Goal: Information Seeking & Learning: Learn about a topic

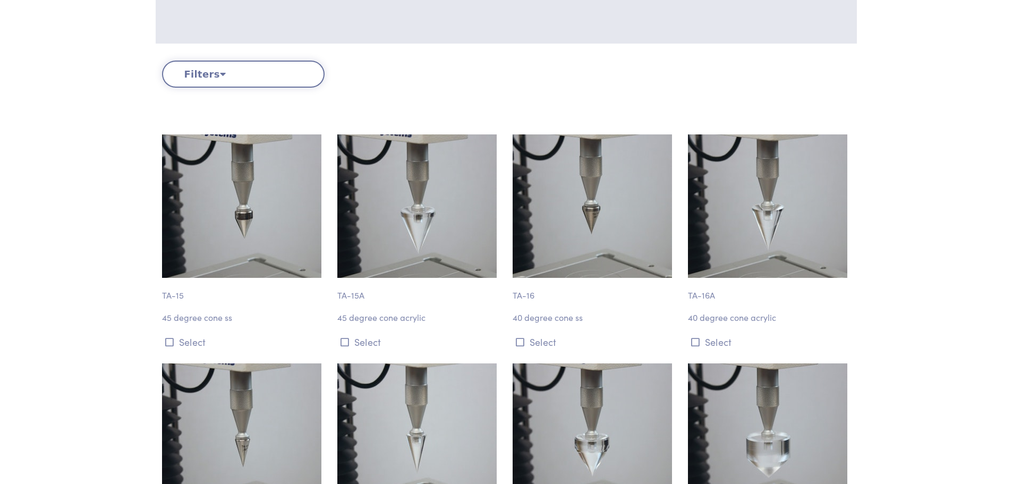
scroll to position [212, 0]
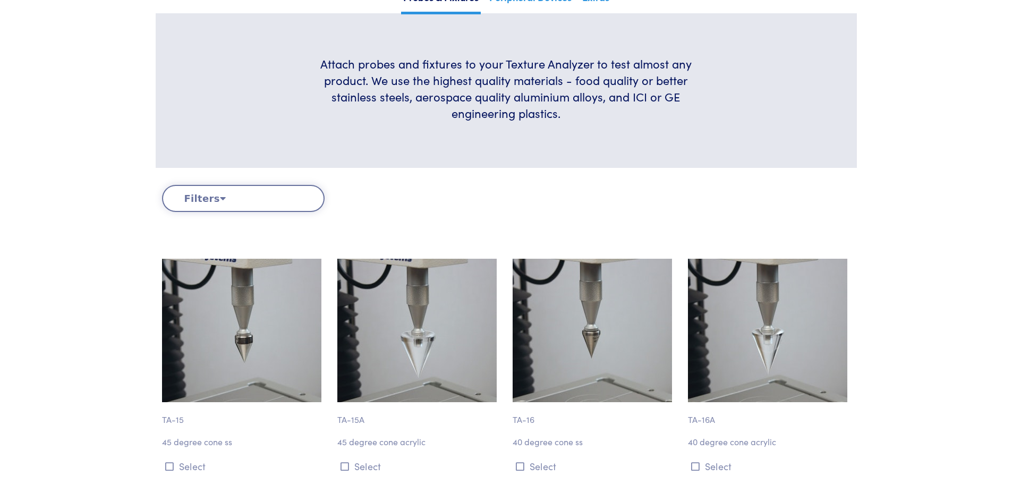
click at [214, 195] on button "Filters" at bounding box center [243, 198] width 163 height 27
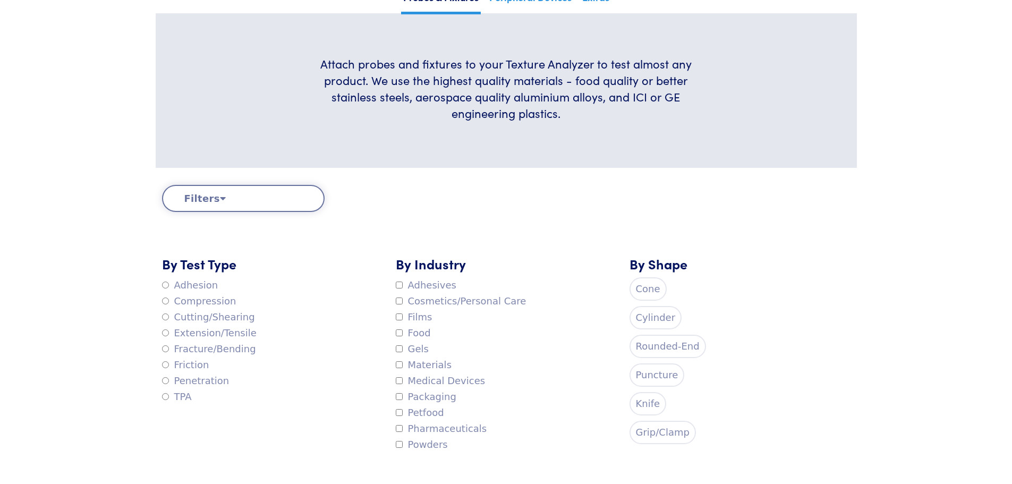
click at [649, 370] on label "Puncture" at bounding box center [656, 374] width 55 height 23
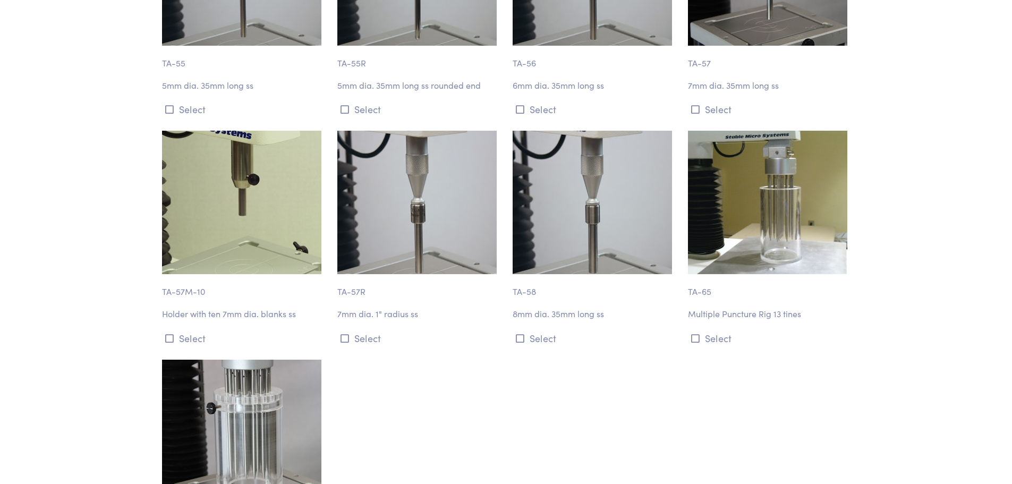
scroll to position [1447, 0]
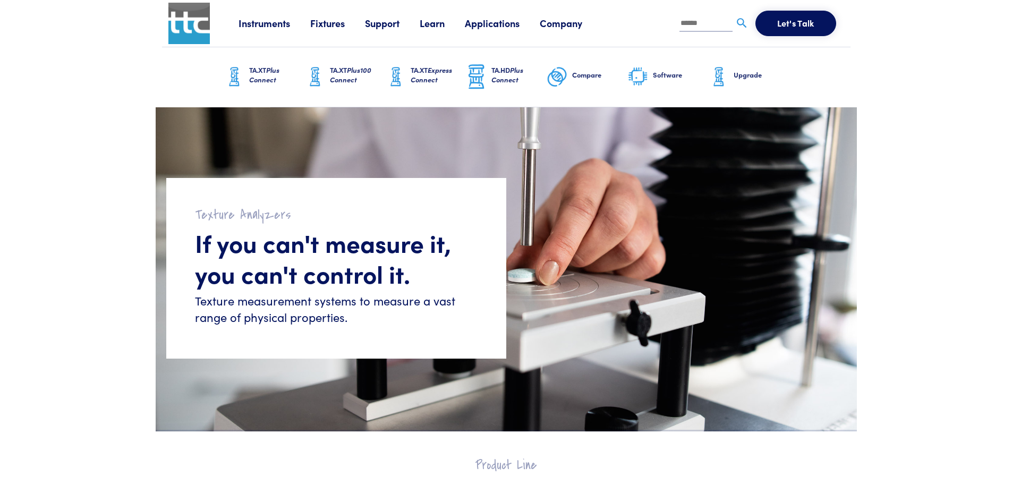
click at [267, 76] on span "Plus Connect" at bounding box center [264, 75] width 30 height 20
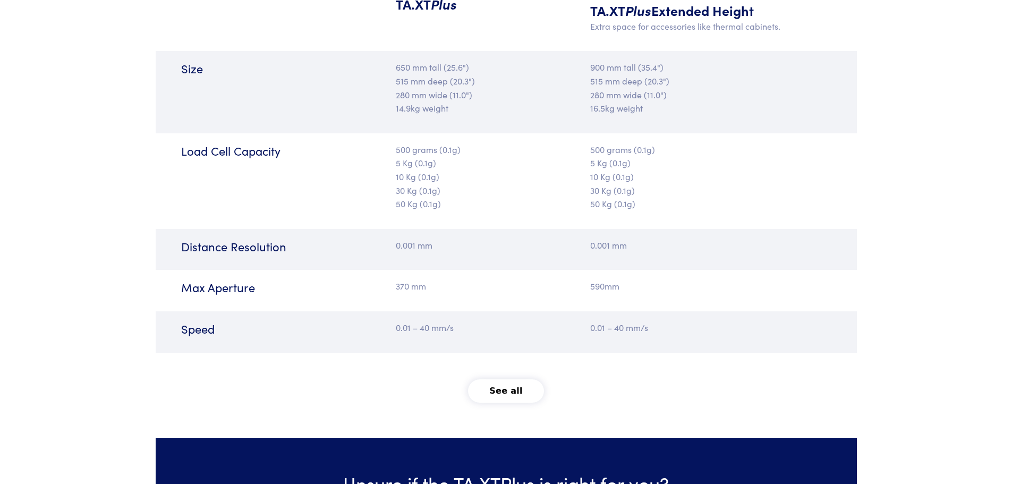
scroll to position [1275, 0]
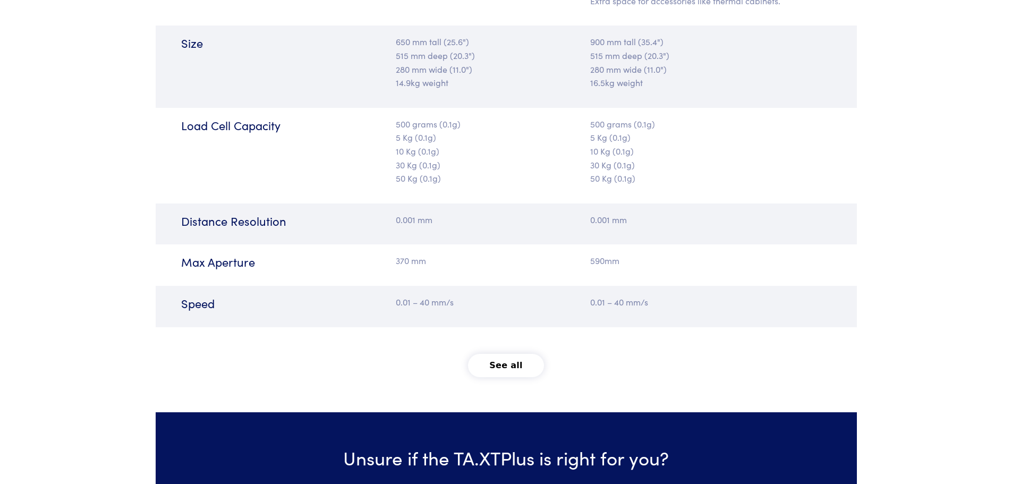
click at [512, 371] on button "See all" at bounding box center [506, 365] width 76 height 23
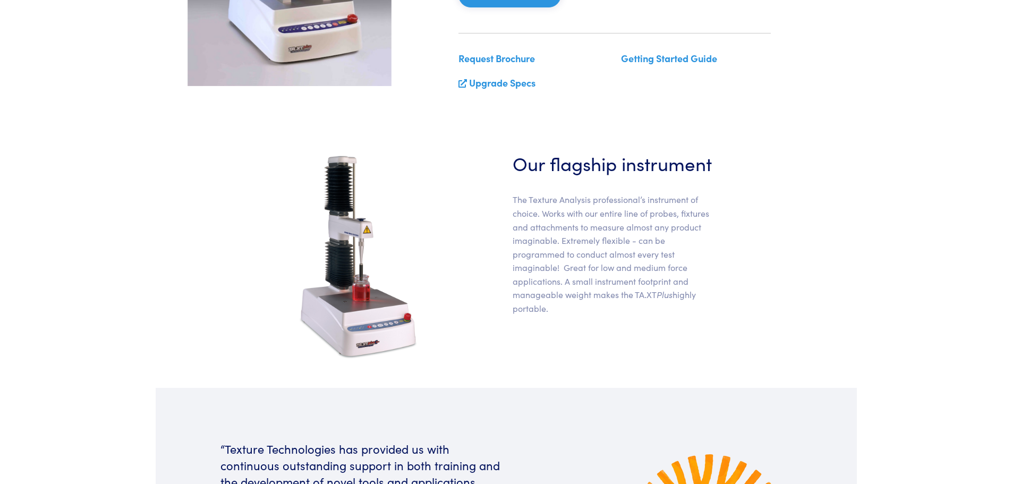
scroll to position [0, 0]
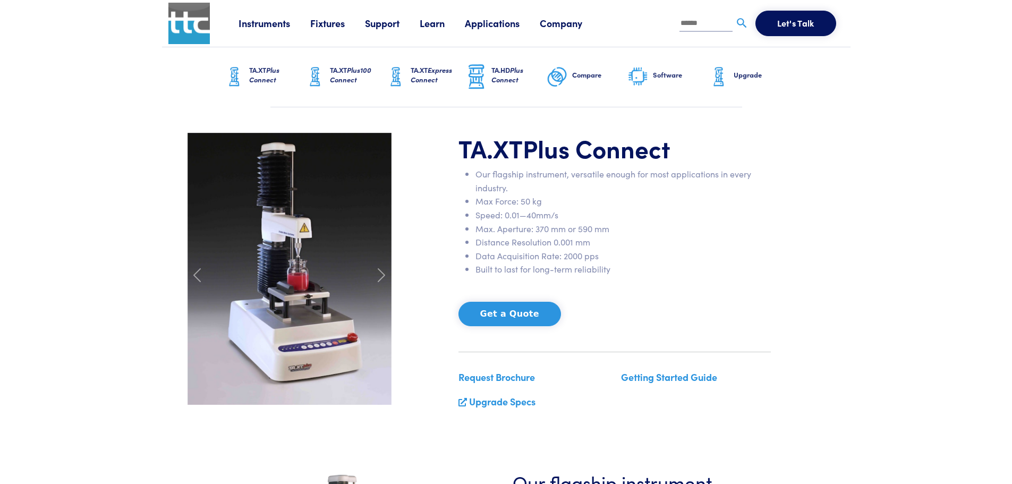
click at [260, 71] on h6 "TA.XT Plus Connect" at bounding box center [276, 74] width 55 height 19
click at [326, 24] on link "Fixtures" at bounding box center [337, 22] width 55 height 13
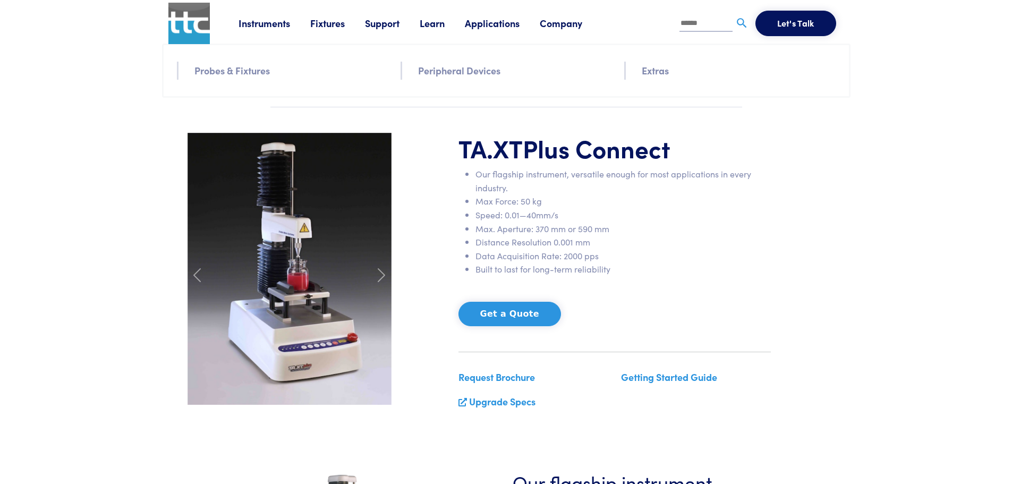
click at [242, 71] on link "Probes & Fixtures" at bounding box center [231, 70] width 75 height 15
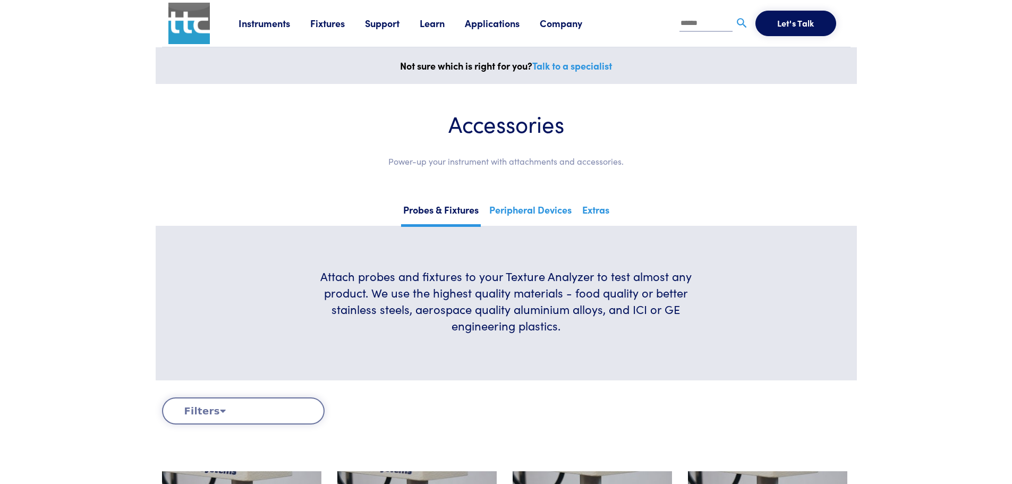
click at [707, 25] on input "text" at bounding box center [705, 24] width 53 height 16
type input "**********"
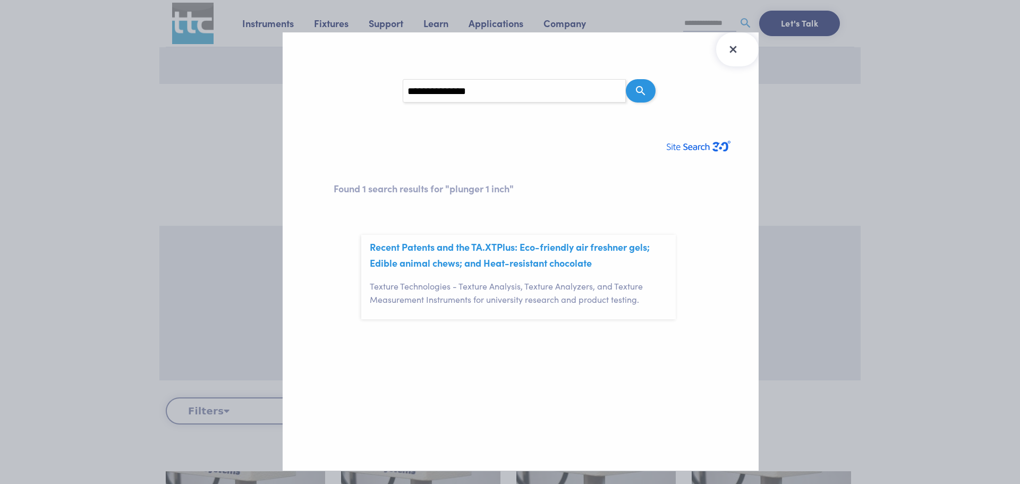
click at [748, 47] on button "Close Search Results" at bounding box center [737, 49] width 42 height 34
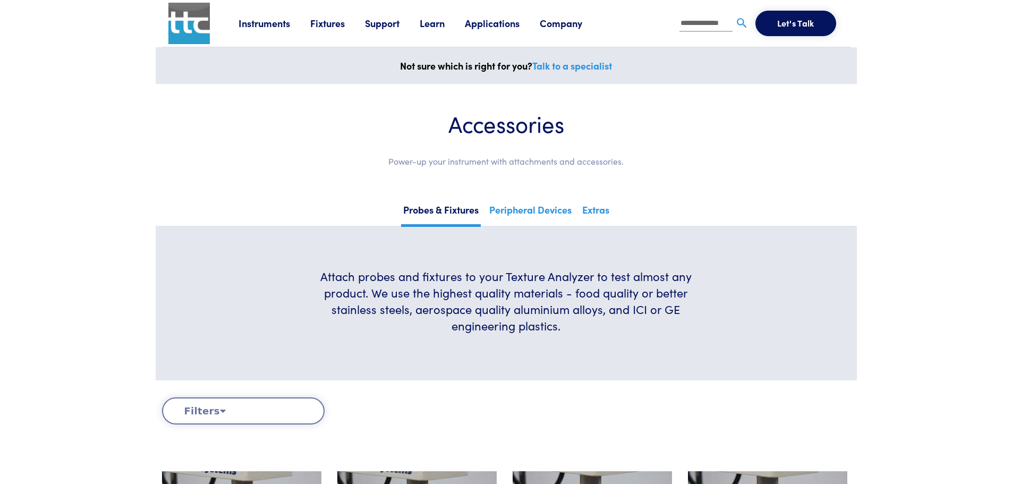
click at [790, 24] on button "Let's Talk" at bounding box center [795, 23] width 81 height 25
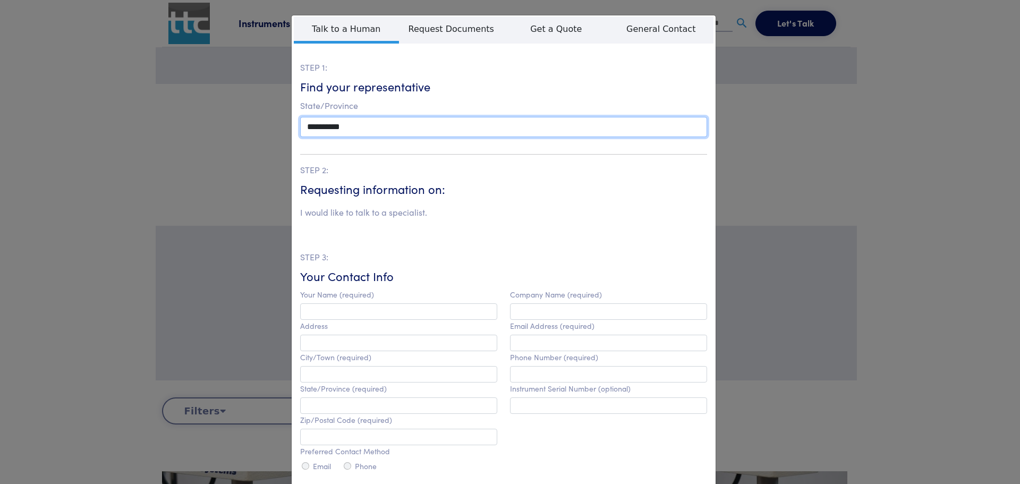
click at [450, 119] on select "**********" at bounding box center [503, 127] width 407 height 20
select select "**"
click at [300, 117] on select "**********" at bounding box center [503, 127] width 407 height 20
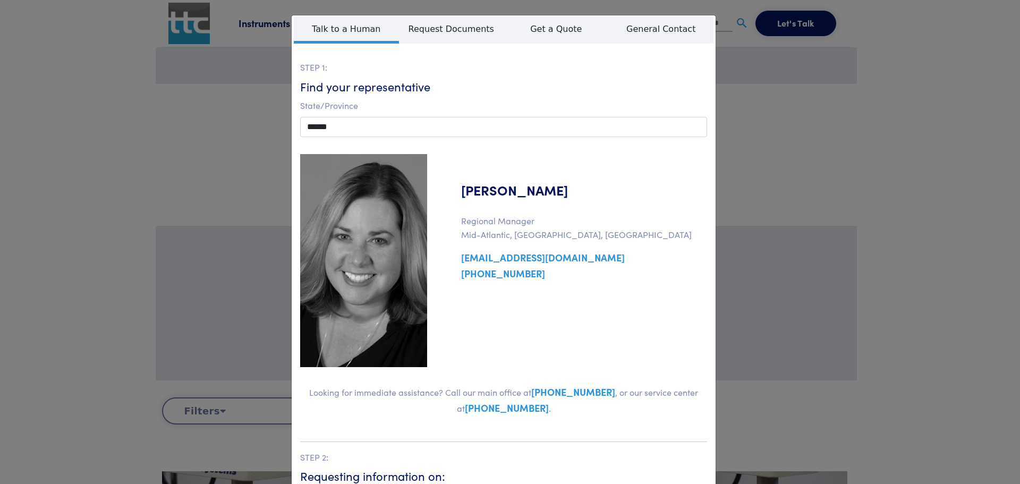
click at [508, 255] on link "[EMAIL_ADDRESS][DOMAIN_NAME]" at bounding box center [532, 257] width 185 height 13
drag, startPoint x: 515, startPoint y: 257, endPoint x: 670, endPoint y: 279, distance: 157.2
click at [670, 279] on div "[PERSON_NAME] Regional Manager Mid-Atlantic, [GEOGRAPHIC_DATA], [GEOGRAPHIC_DAT…" at bounding box center [573, 260] width 280 height 213
click at [523, 255] on link "[EMAIL_ADDRESS][DOMAIN_NAME]" at bounding box center [532, 257] width 185 height 13
click at [532, 257] on link "[EMAIL_ADDRESS][DOMAIN_NAME]" at bounding box center [532, 257] width 185 height 13
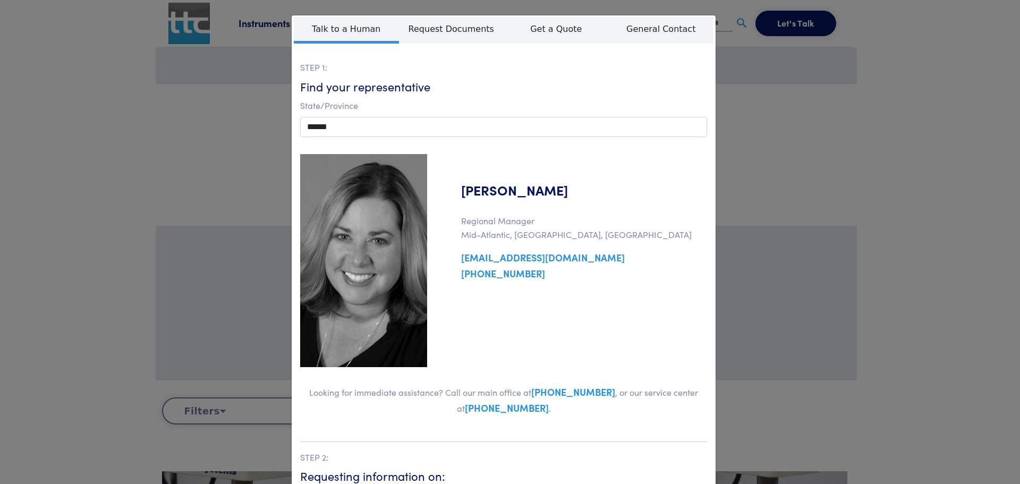
drag, startPoint x: 532, startPoint y: 257, endPoint x: 666, endPoint y: 236, distance: 136.4
click at [666, 236] on p "Regional Manager Mid-Atlantic, [GEOGRAPHIC_DATA], [GEOGRAPHIC_DATA]" at bounding box center [573, 227] width 267 height 27
click at [805, 140] on div "**********" at bounding box center [510, 242] width 1020 height 484
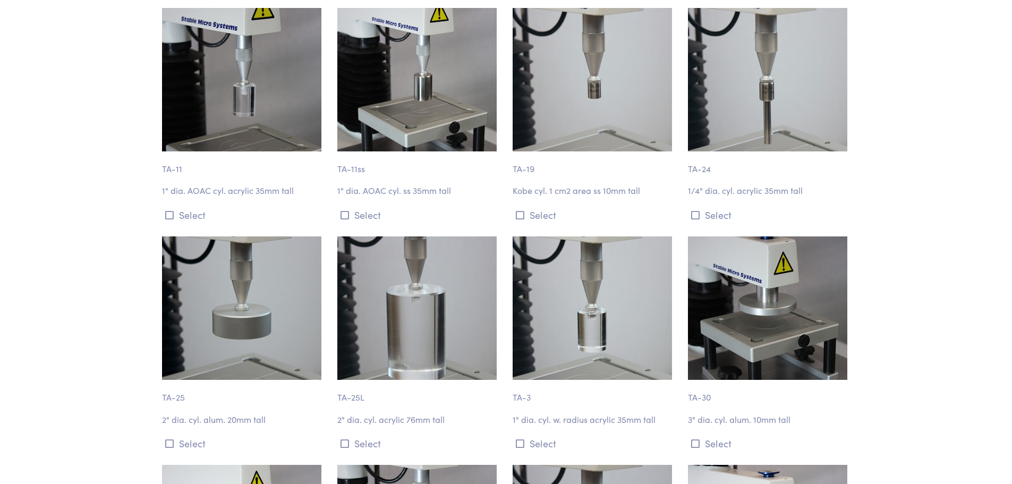
scroll to position [1168, 0]
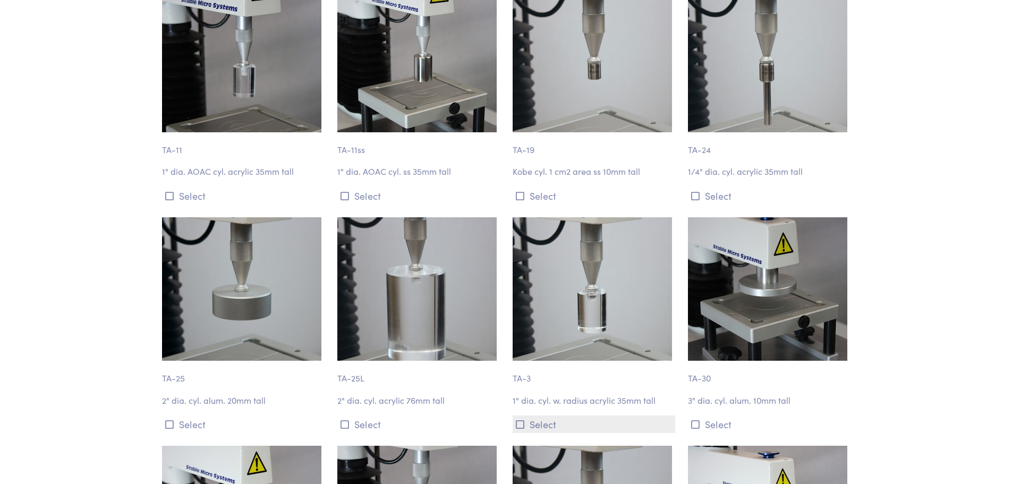
click at [550, 421] on button "Select" at bounding box center [593, 424] width 163 height 18
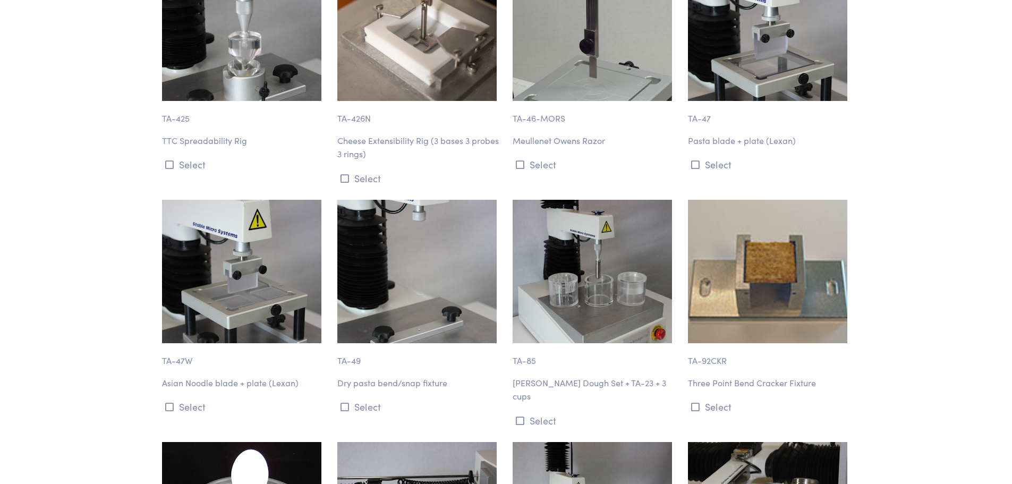
scroll to position [12543, 0]
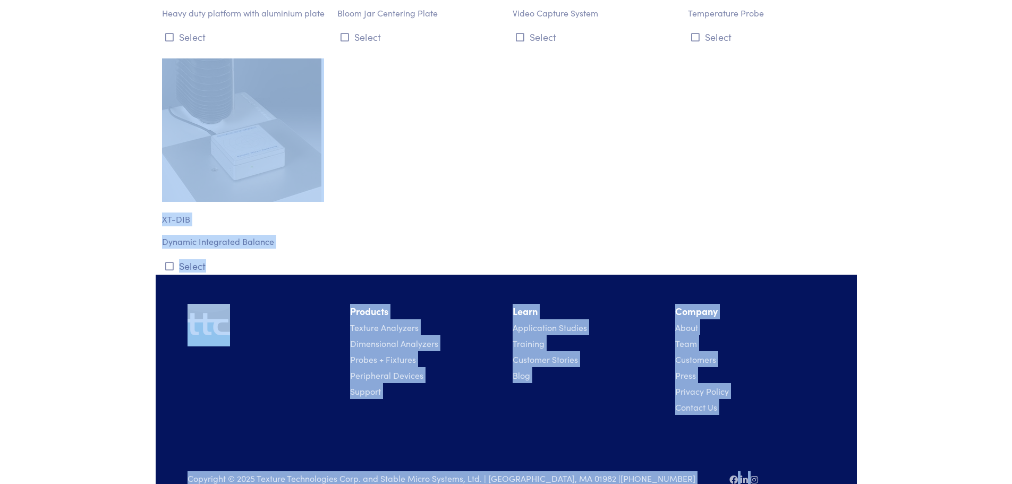
drag, startPoint x: 1010, startPoint y: 467, endPoint x: 1021, endPoint y: 302, distance: 165.5
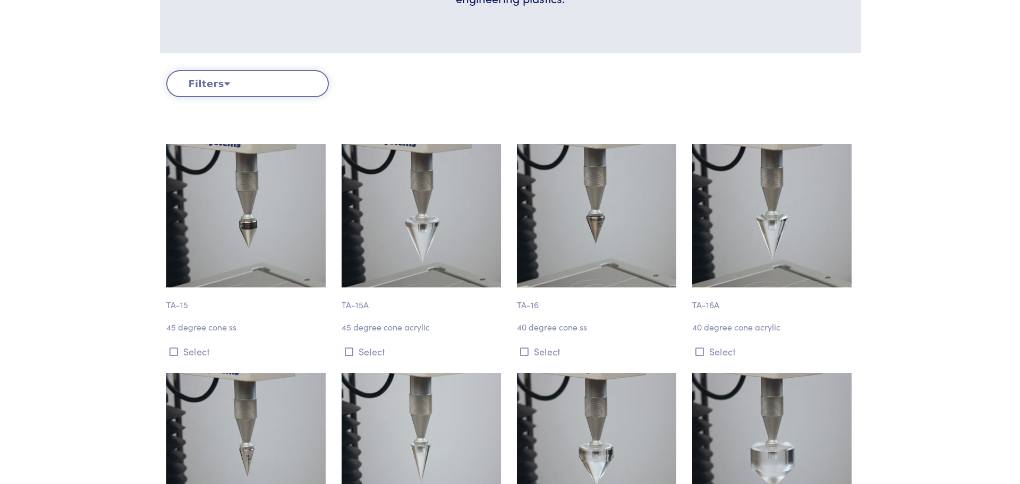
scroll to position [0, 0]
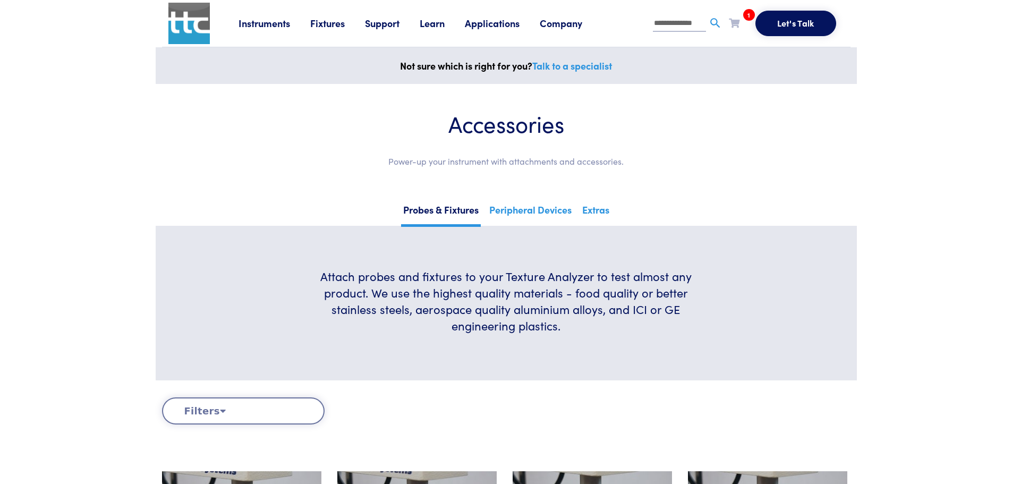
click at [574, 67] on link "Talk to a specialist" at bounding box center [572, 65] width 80 height 13
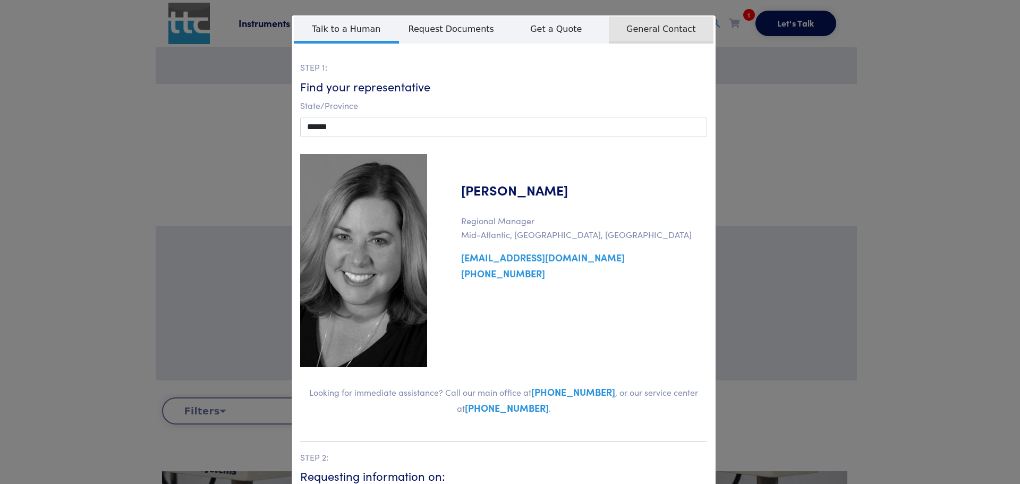
click at [659, 30] on span "General Contact" at bounding box center [661, 29] width 105 height 27
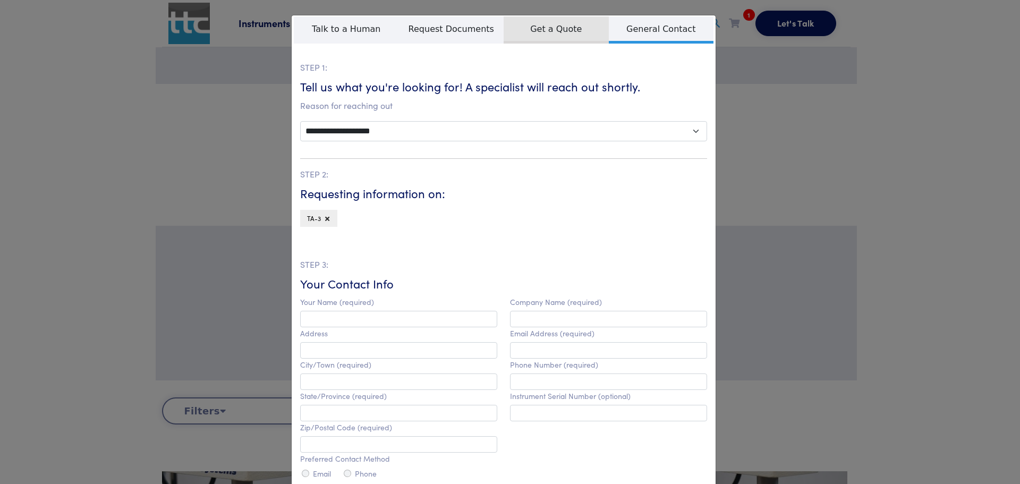
click at [545, 31] on span "Get a Quote" at bounding box center [555, 29] width 105 height 27
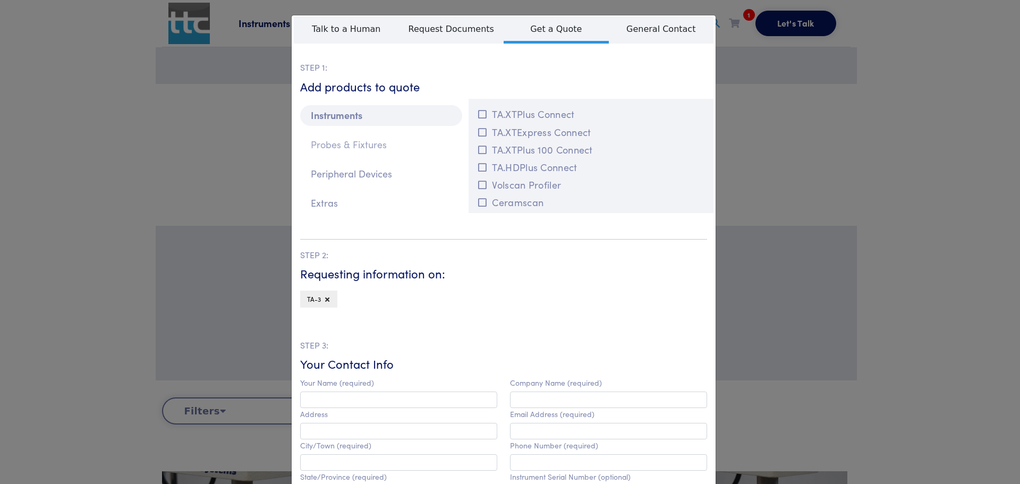
click at [322, 140] on p "Probes & Fixtures" at bounding box center [381, 144] width 162 height 21
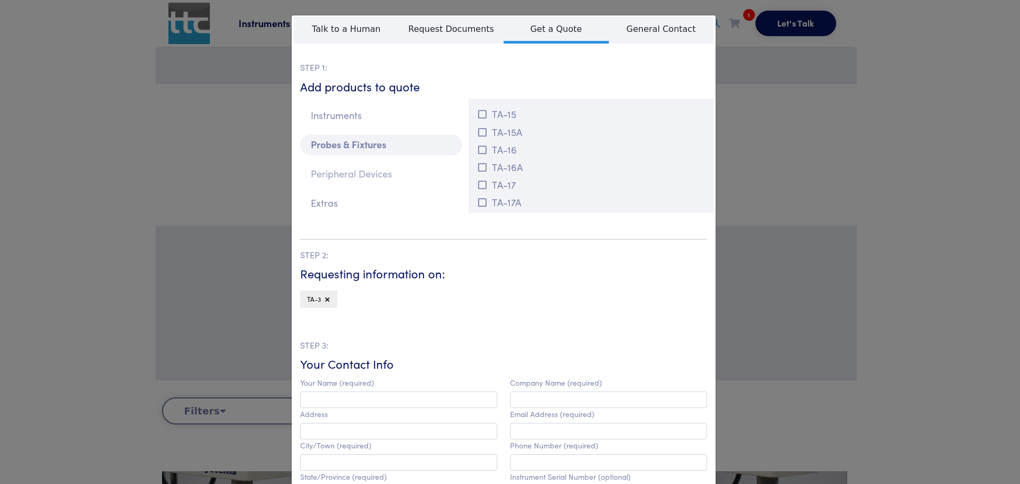
click at [362, 170] on p "Peripheral Devices" at bounding box center [381, 174] width 162 height 21
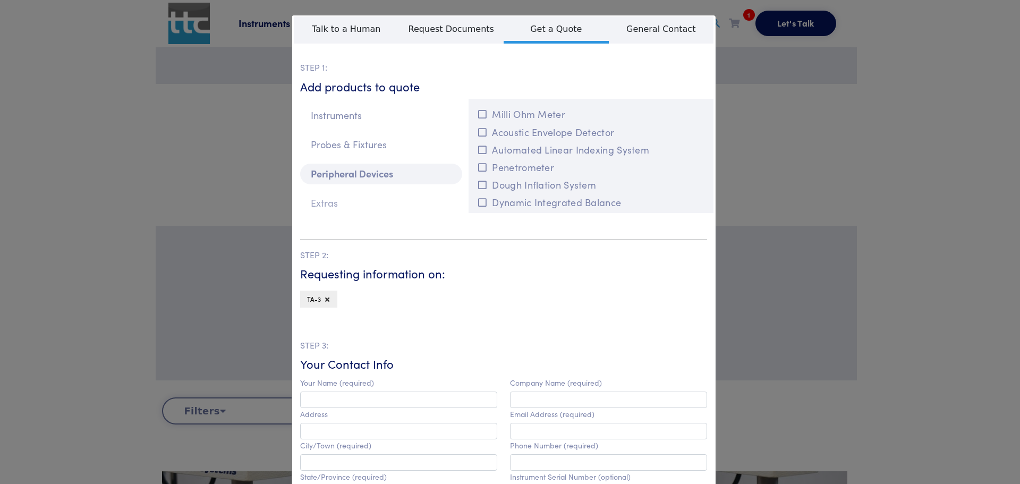
click at [328, 203] on p "Extras" at bounding box center [381, 203] width 162 height 21
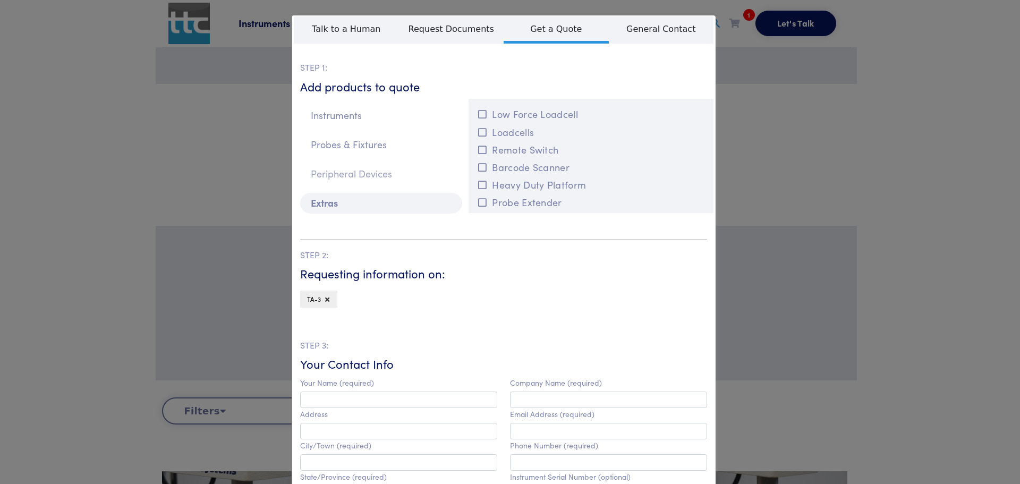
click at [347, 172] on p "Peripheral Devices" at bounding box center [381, 174] width 162 height 21
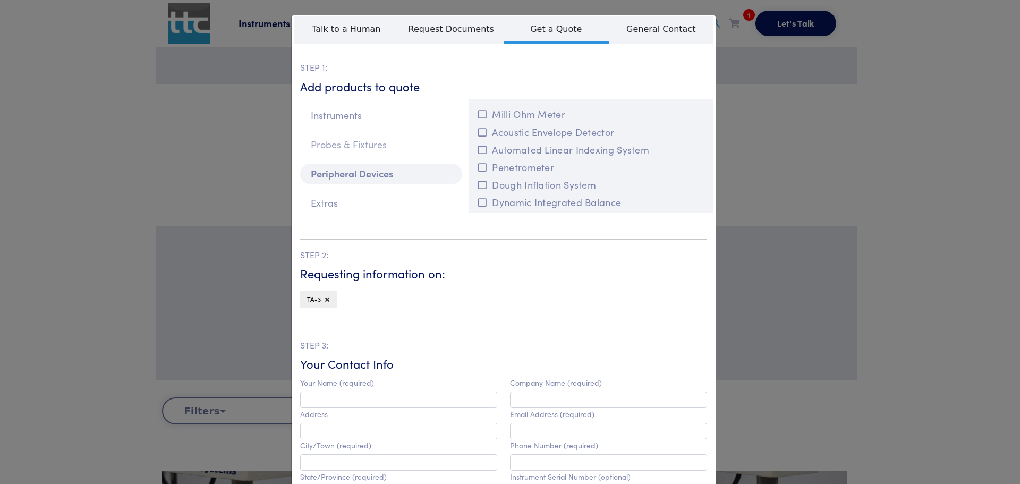
click at [360, 141] on p "Probes & Fixtures" at bounding box center [381, 144] width 162 height 21
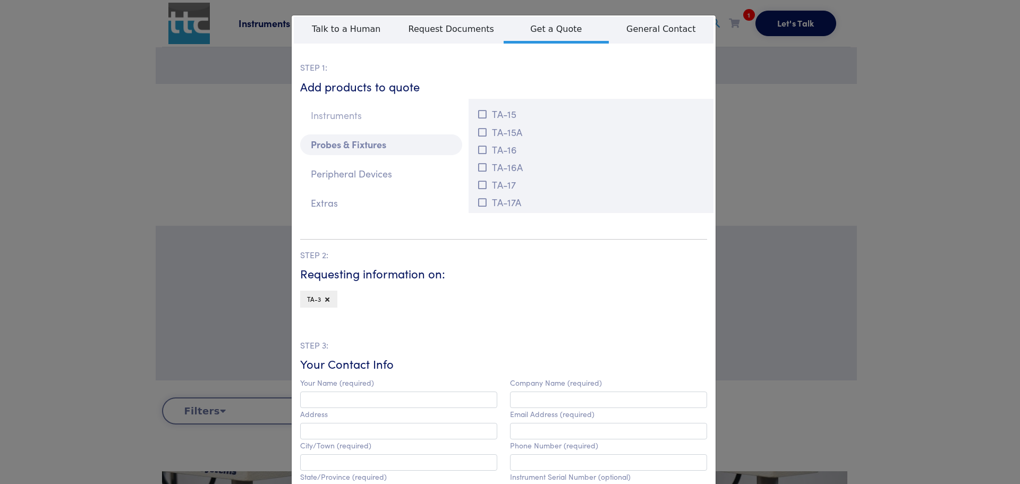
click at [337, 110] on p "Instruments" at bounding box center [381, 115] width 162 height 21
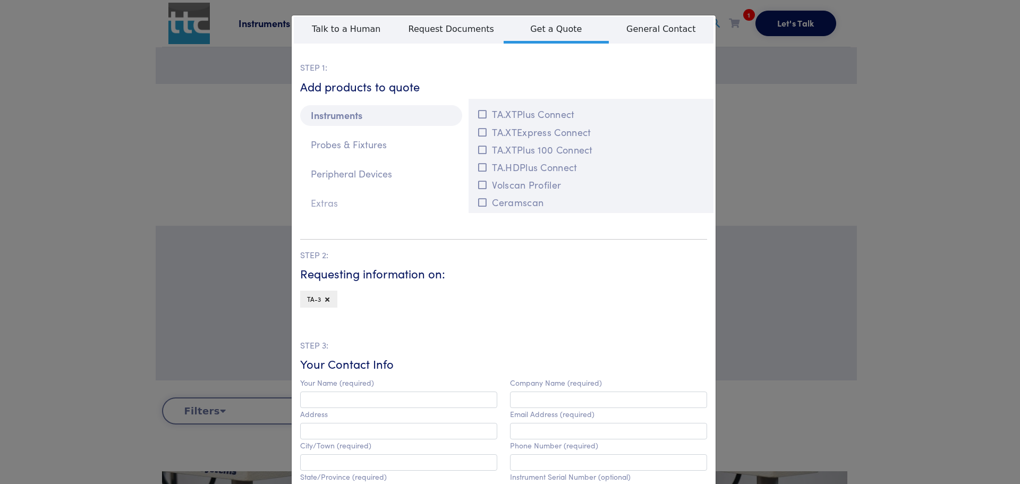
click at [315, 201] on p "Extras" at bounding box center [381, 203] width 162 height 21
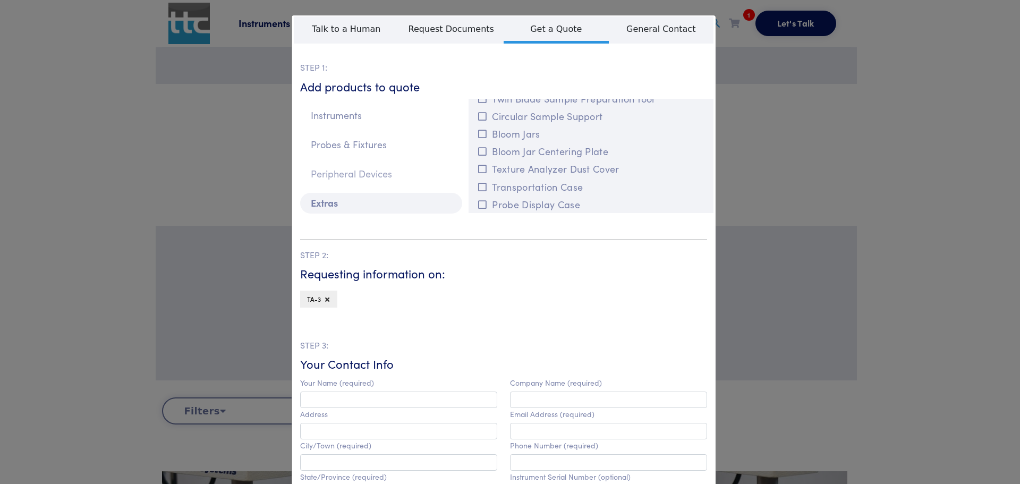
click at [348, 175] on p "Peripheral Devices" at bounding box center [381, 174] width 162 height 21
click at [367, 148] on p "Probes & Fixtures" at bounding box center [381, 144] width 162 height 21
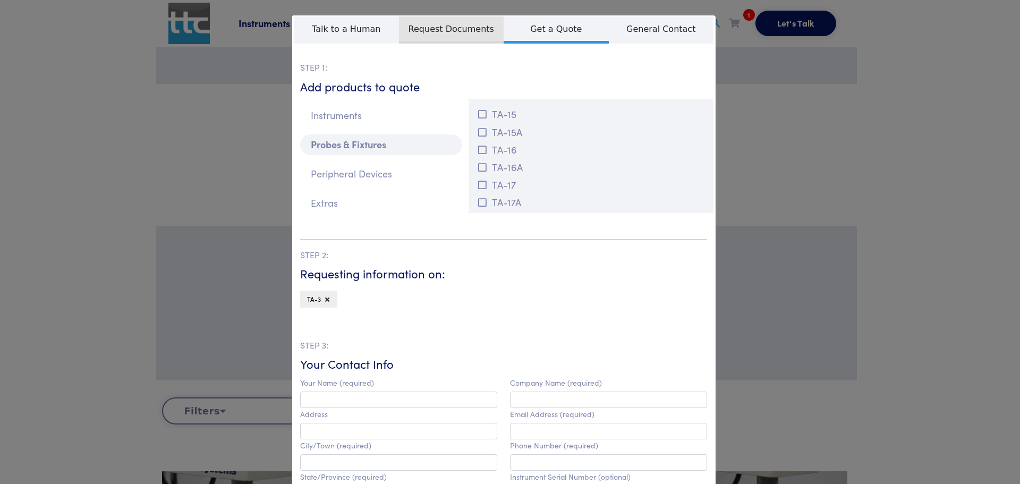
click at [428, 33] on span "Request Documents" at bounding box center [451, 29] width 105 height 27
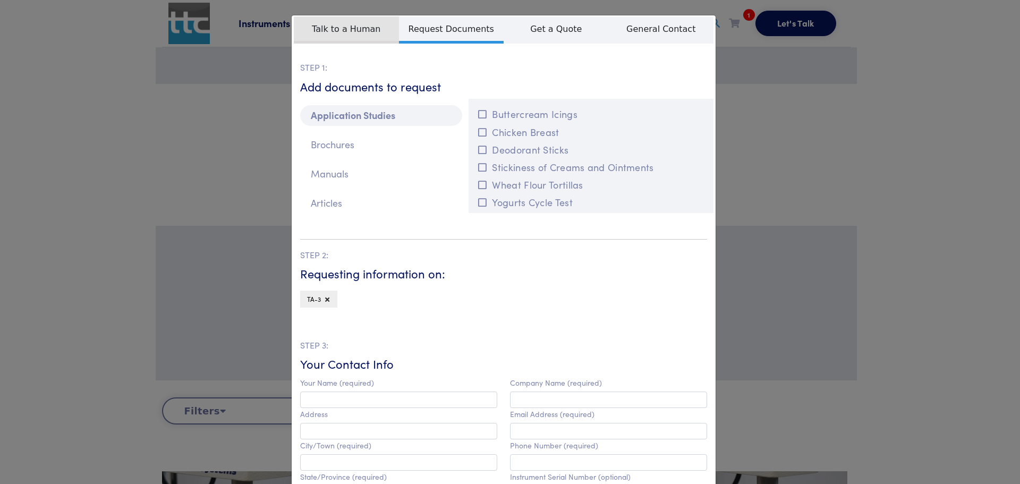
click at [348, 30] on span "Talk to a Human" at bounding box center [346, 29] width 105 height 27
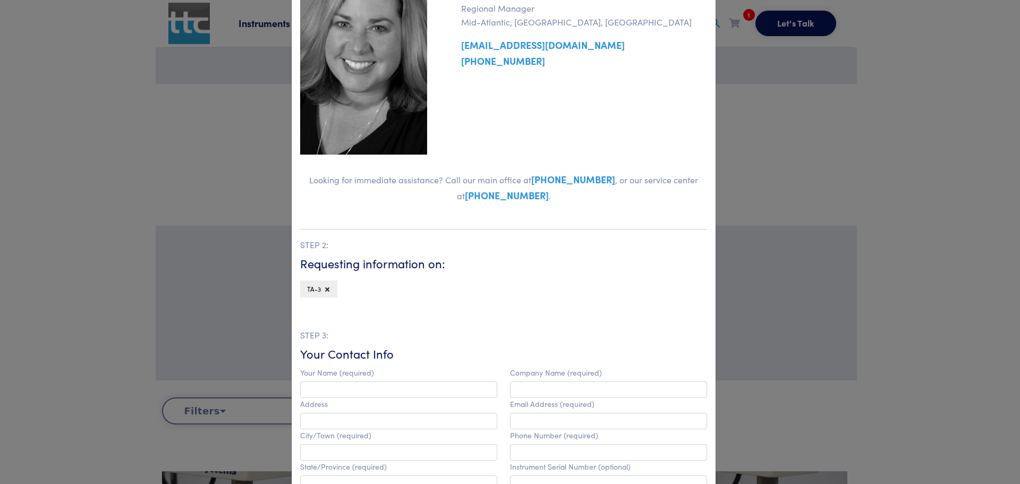
scroll to position [0, 0]
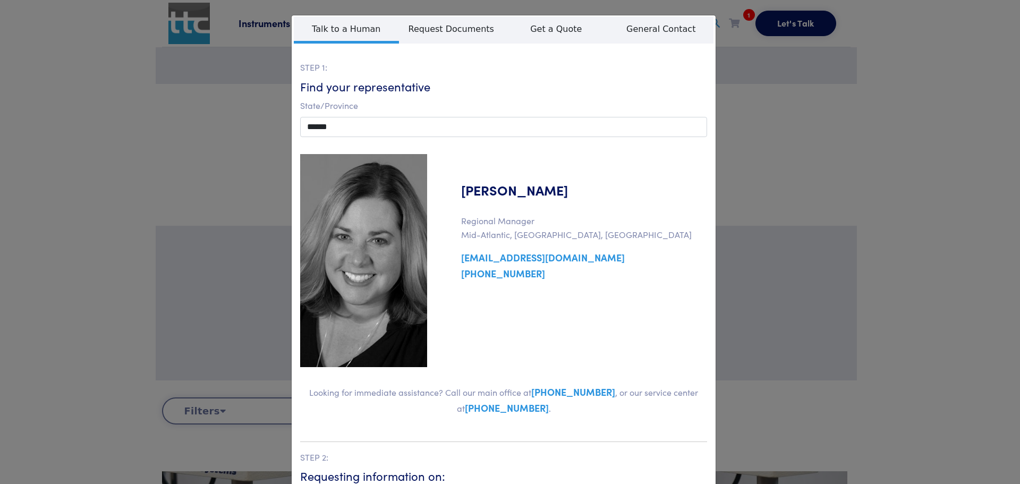
drag, startPoint x: 187, startPoint y: 99, endPoint x: 264, endPoint y: 177, distance: 109.7
click at [187, 99] on div "**********" at bounding box center [510, 242] width 1020 height 484
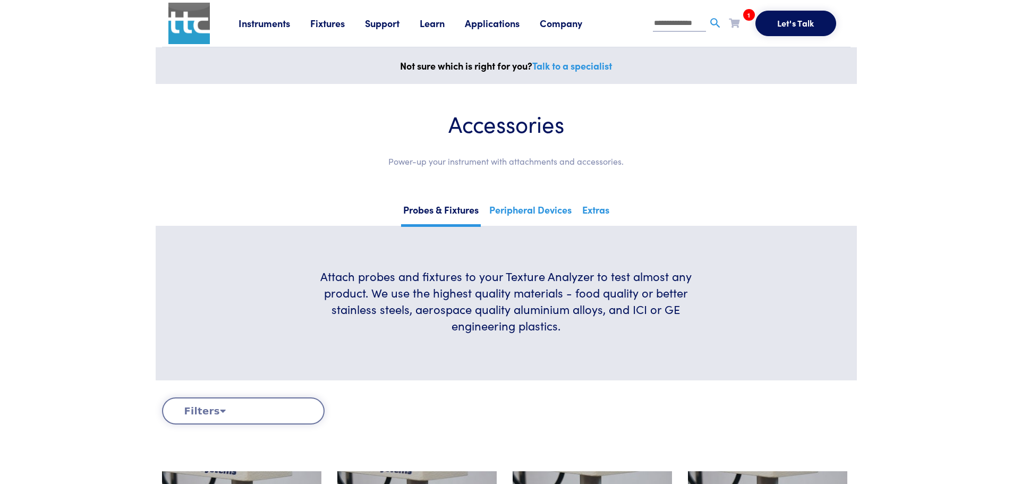
click at [703, 25] on input "**********" at bounding box center [679, 24] width 53 height 16
type input "*******"
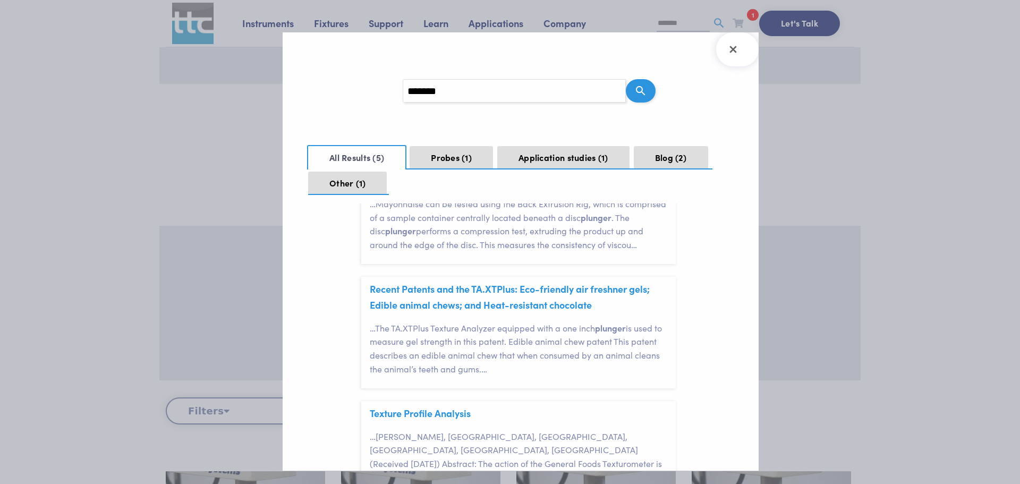
scroll to position [319, 0]
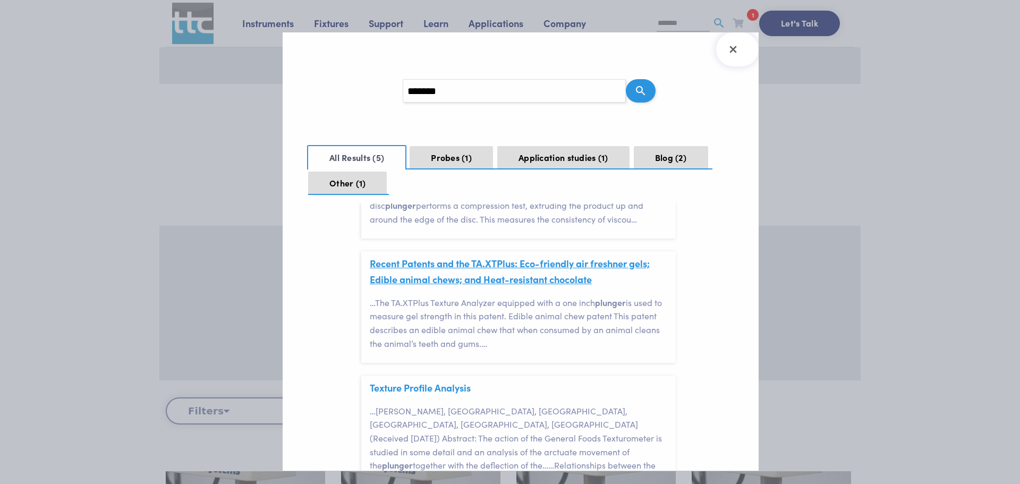
click at [542, 264] on link "Recent Patents and the TA.XTPlus: Eco-friendly air freshner gels; Edible animal…" at bounding box center [510, 271] width 280 height 29
click at [452, 155] on button "Probes 1" at bounding box center [450, 157] width 83 height 23
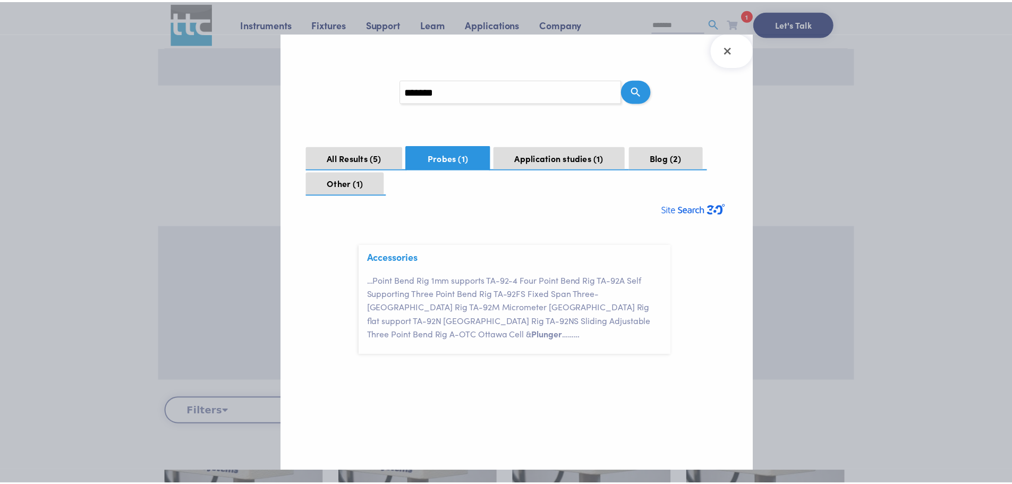
scroll to position [0, 0]
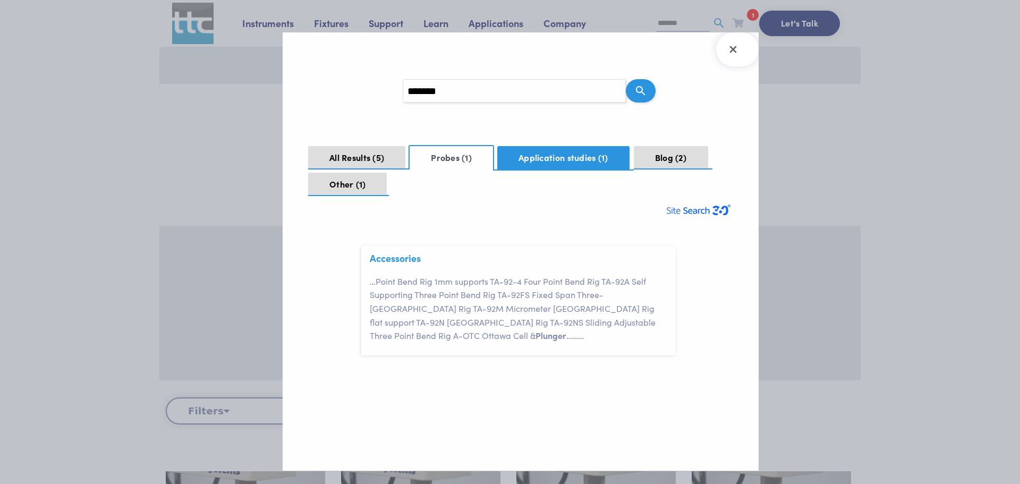
click at [543, 156] on button "Application studies 1" at bounding box center [563, 157] width 132 height 23
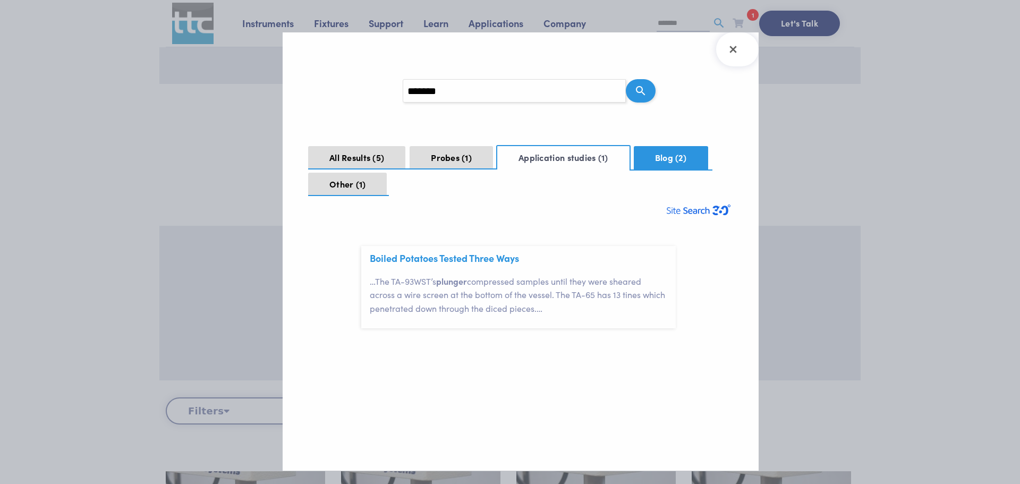
click at [687, 157] on span "2" at bounding box center [681, 157] width 12 height 12
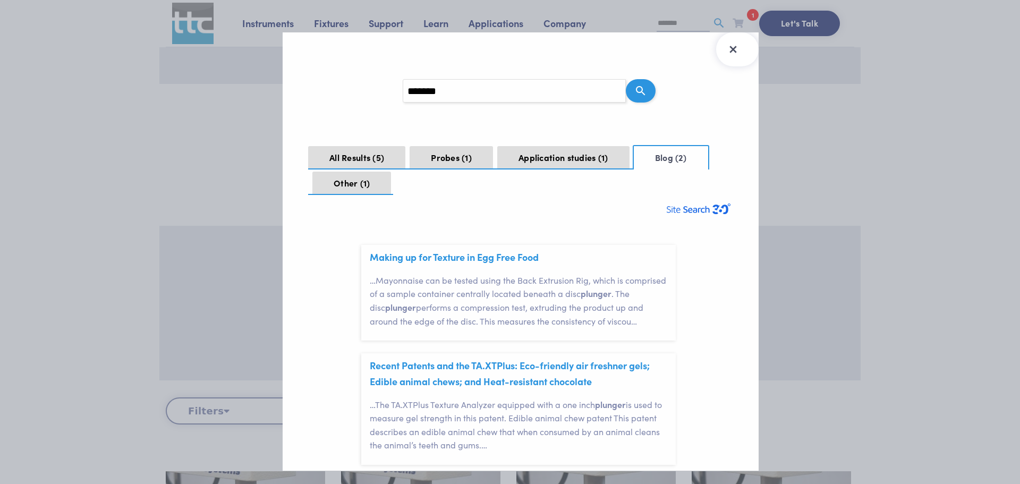
click at [737, 49] on icon "Close Search Results" at bounding box center [732, 49] width 17 height 17
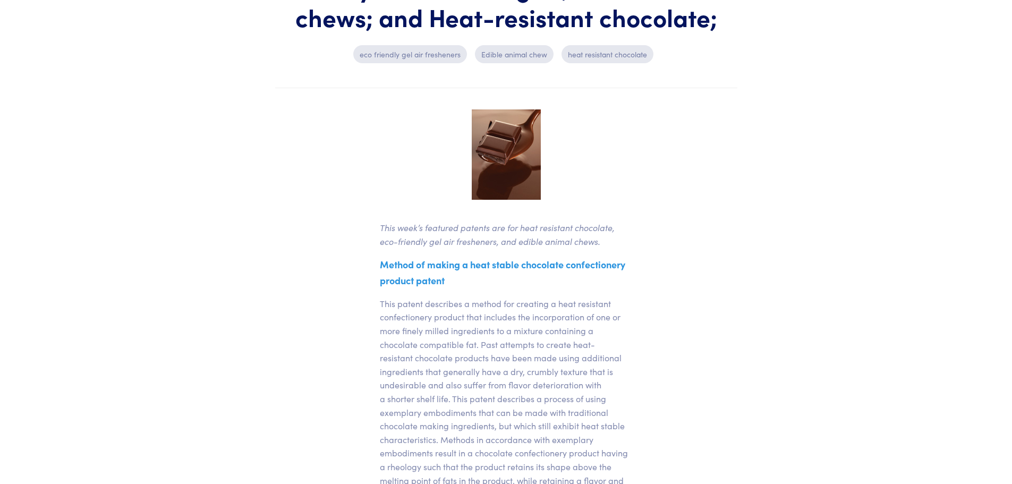
scroll to position [212, 0]
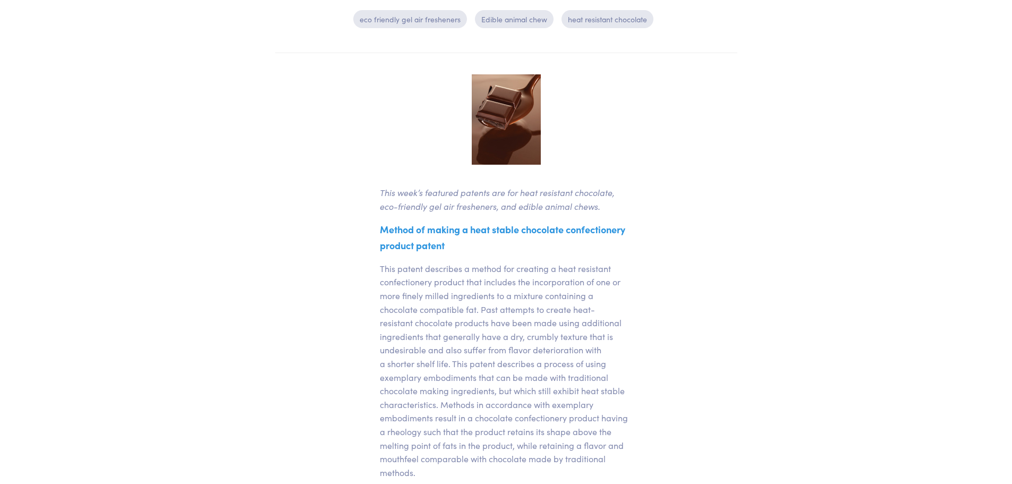
click at [509, 119] on img at bounding box center [506, 119] width 69 height 90
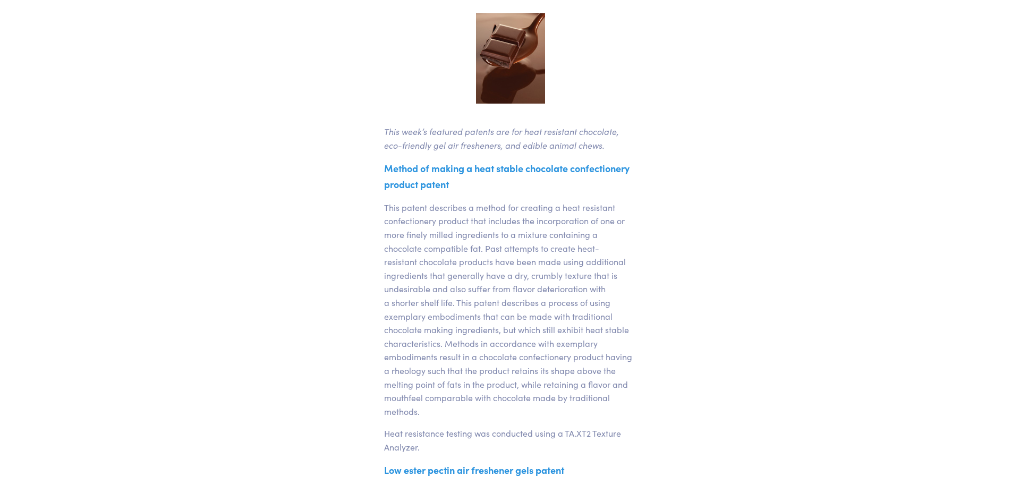
scroll to position [0, 0]
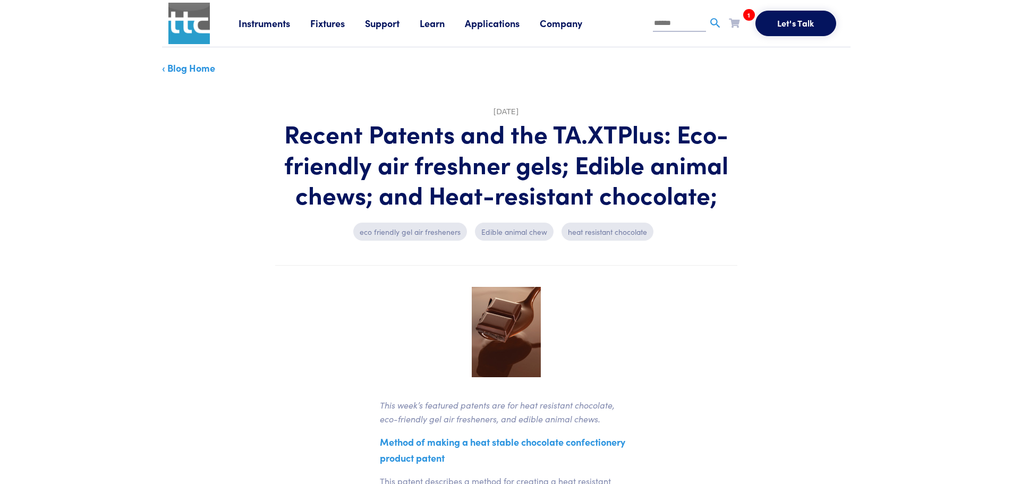
click at [797, 22] on button "Let's Talk" at bounding box center [795, 23] width 81 height 25
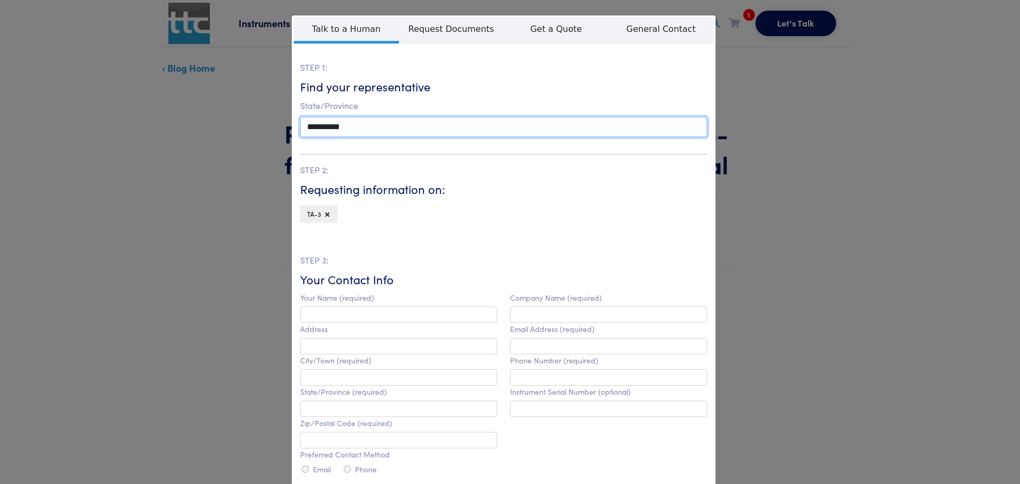
click at [352, 126] on select "**********" at bounding box center [503, 127] width 407 height 20
select select "**"
click at [300, 117] on select "**********" at bounding box center [503, 127] width 407 height 20
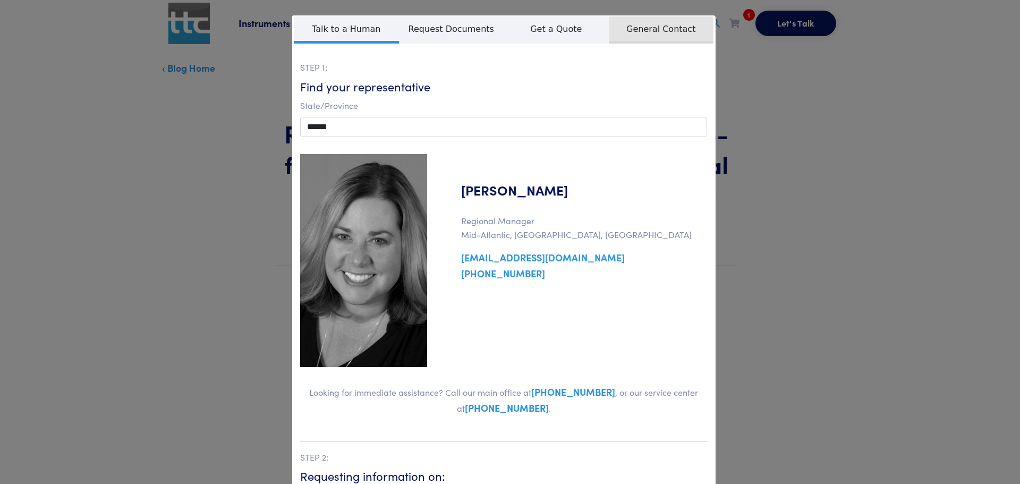
click at [674, 24] on span "General Contact" at bounding box center [661, 29] width 105 height 27
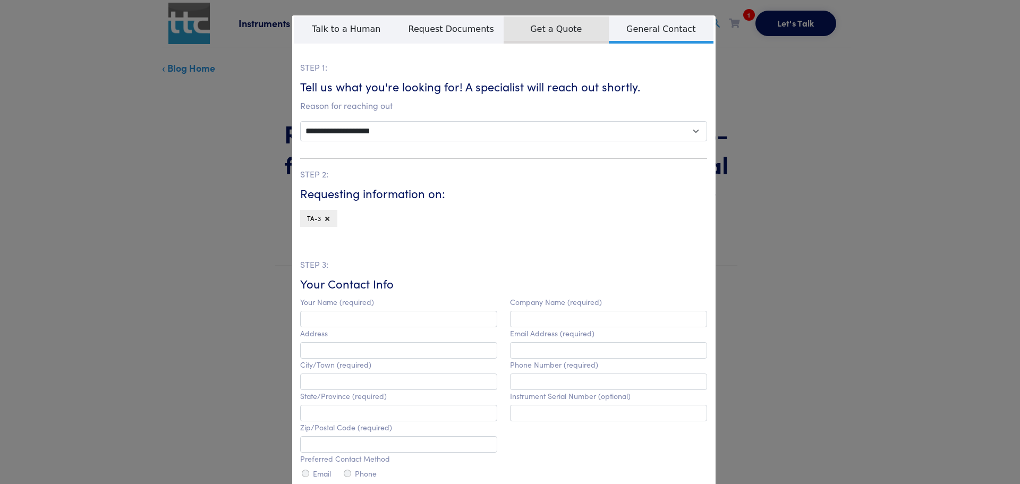
click at [565, 29] on span "Get a Quote" at bounding box center [555, 29] width 105 height 27
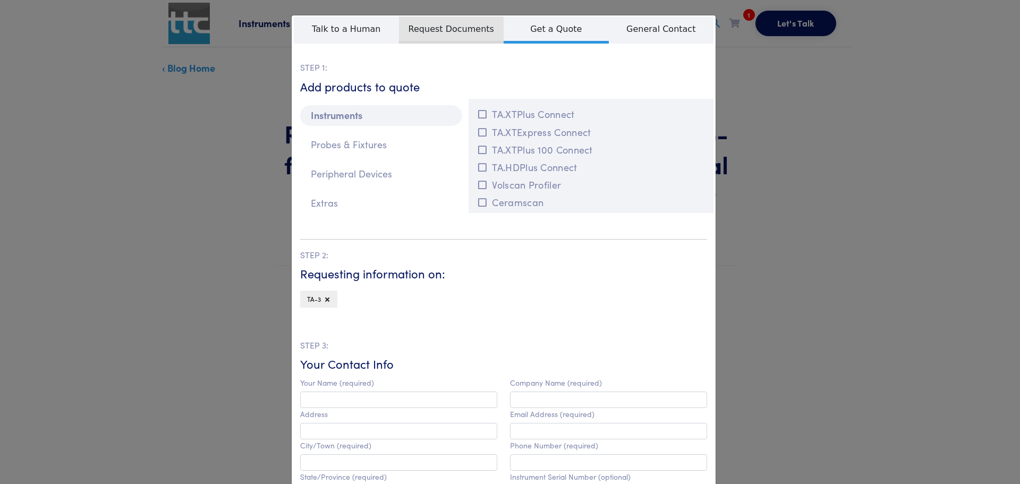
click at [461, 34] on span "Request Documents" at bounding box center [451, 29] width 105 height 27
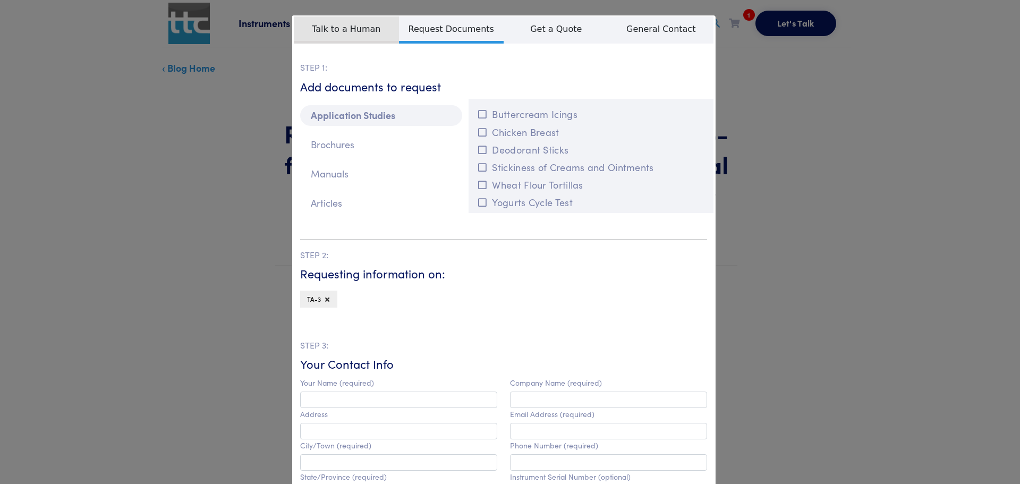
click at [320, 22] on span "Talk to a Human" at bounding box center [346, 29] width 105 height 27
